Goal: Information Seeking & Learning: Learn about a topic

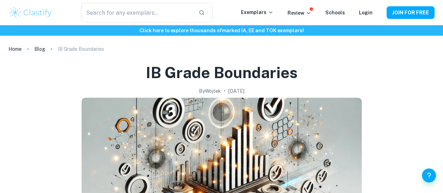
checkbox input "true"
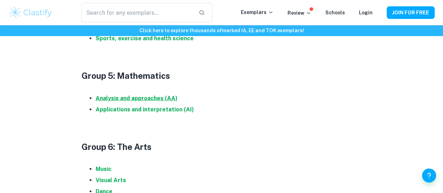
scroll to position [807, 0]
click at [151, 101] on strong "Analysis and approaches (AA)" at bounding box center [137, 98] width 82 height 7
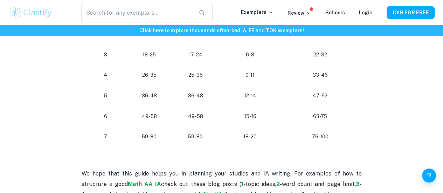
scroll to position [689, 0]
